Goal: Check status: Check status

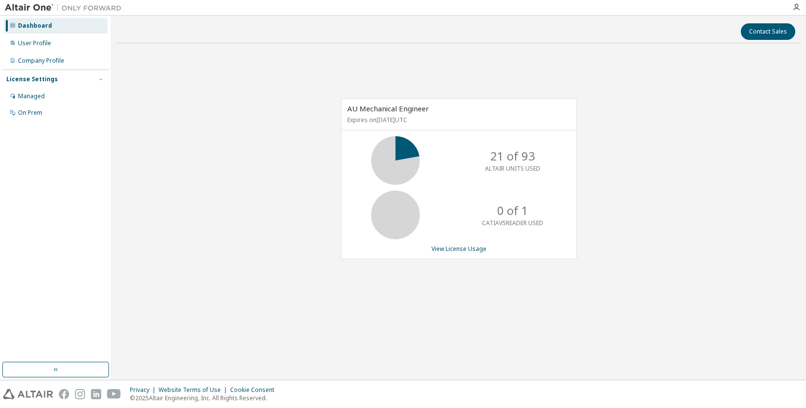
click at [654, 179] on div "AU Mechanical Engineer Expires on July 1, 2026 UTC 21 of 93 ALTAIR UNITS USED 0…" at bounding box center [459, 183] width 685 height 265
